Goal: Navigation & Orientation: Find specific page/section

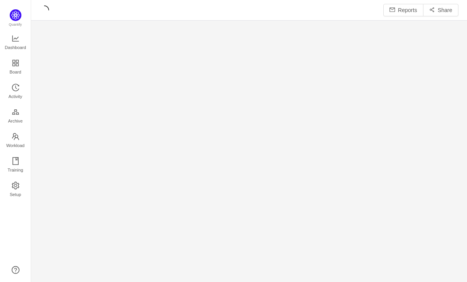
scroll to position [282, 435]
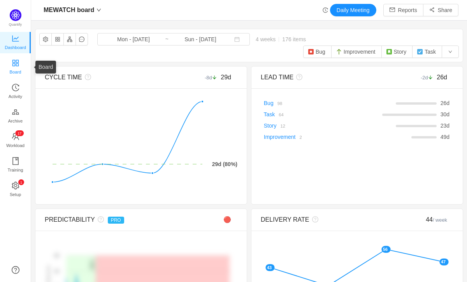
click at [19, 69] on span "Board" at bounding box center [16, 72] width 12 height 16
